Goal: Task Accomplishment & Management: Manage account settings

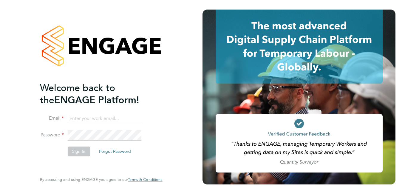
type input "abbie.leadley@a2dominion.co.uk"
click at [83, 148] on button "Sign In" at bounding box center [78, 152] width 23 height 10
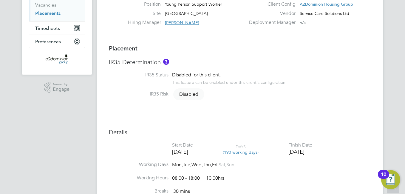
scroll to position [48, 0]
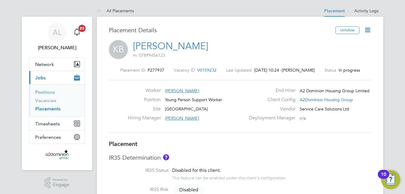
click at [47, 90] on link "Positions" at bounding box center [45, 92] width 20 height 6
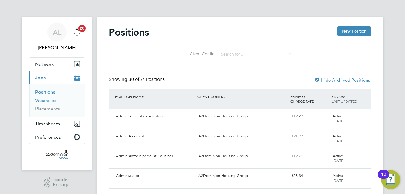
click at [47, 103] on link "Vacancies" at bounding box center [45, 101] width 21 height 6
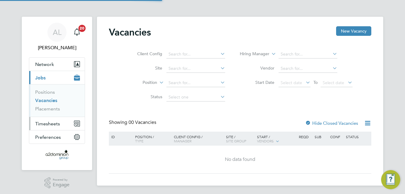
click at [45, 127] on button "Timesheets" at bounding box center [57, 123] width 56 height 13
click at [50, 125] on span "Timesheets" at bounding box center [47, 124] width 25 height 6
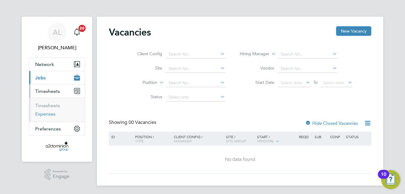
click at [52, 116] on link "Expenses" at bounding box center [45, 114] width 20 height 6
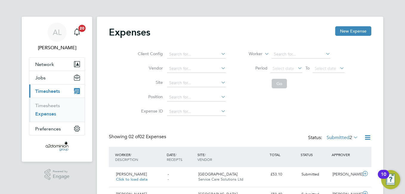
click at [391, 34] on div "AL Abbie Leadley Notifications 20 Applications: Network Sites Workers Jobs Posi…" at bounding box center [202, 114] width 405 height 229
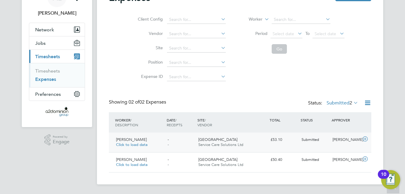
click at [121, 144] on span "Click to load data" at bounding box center [132, 144] width 32 height 5
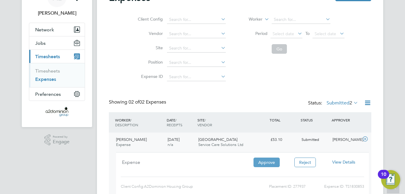
click at [263, 159] on button "Approve" at bounding box center [267, 163] width 26 height 10
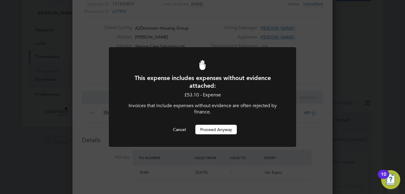
click at [221, 131] on button "Proceed Anyway" at bounding box center [215, 130] width 41 height 10
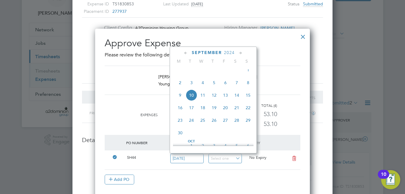
click at [274, 70] on div "Kimberley Barana Young Person Support Wor… Oxford 26 - 26 Sep 2025" at bounding box center [203, 80] width 196 height 29
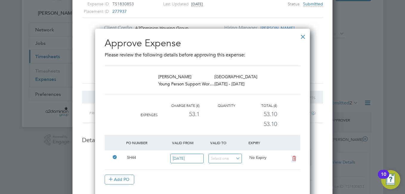
click at [252, 107] on div "Total (£)" at bounding box center [256, 105] width 42 height 7
click at [256, 98] on li "Kimberley Barana Young Person Support Wor… Oxford 26 - 26 Sep 2025" at bounding box center [203, 84] width 196 height 36
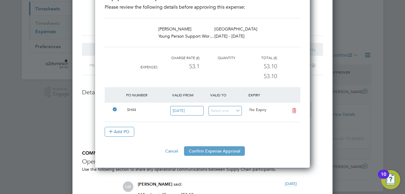
click at [206, 153] on button "Confirm Expense Approval" at bounding box center [214, 151] width 61 height 10
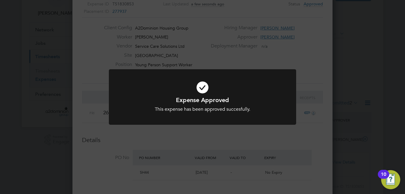
click at [95, 81] on div "Expense Approved This expense has been approved succesfully. Cancel Okay" at bounding box center [202, 97] width 405 height 194
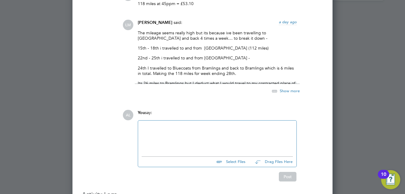
click at [249, 66] on p "24th I travelled to Bluecoats from Bramlings and back to Bramlings which is 6 m…" at bounding box center [217, 70] width 159 height 11
click at [196, 60] on p "22nd - 25th i travelled to and from Bramlings house -" at bounding box center [217, 57] width 159 height 5
drag, startPoint x: 196, startPoint y: 60, endPoint x: 179, endPoint y: 71, distance: 20.7
click at [179, 71] on p "24th I travelled to Bluecoats from Bramlings and back to Bramlings which is 6 m…" at bounding box center [217, 70] width 159 height 11
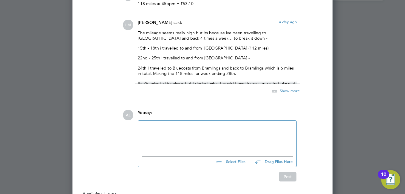
click at [308, 55] on div "LM Lee McMillan said: a day ago The mileage seems really high but its because i…" at bounding box center [223, 60] width 201 height 81
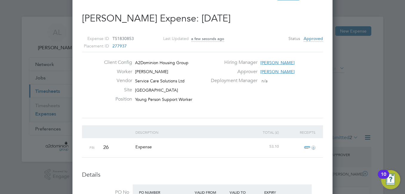
click at [335, 17] on div at bounding box center [202, 97] width 405 height 194
